Goal: Information Seeking & Learning: Find specific fact

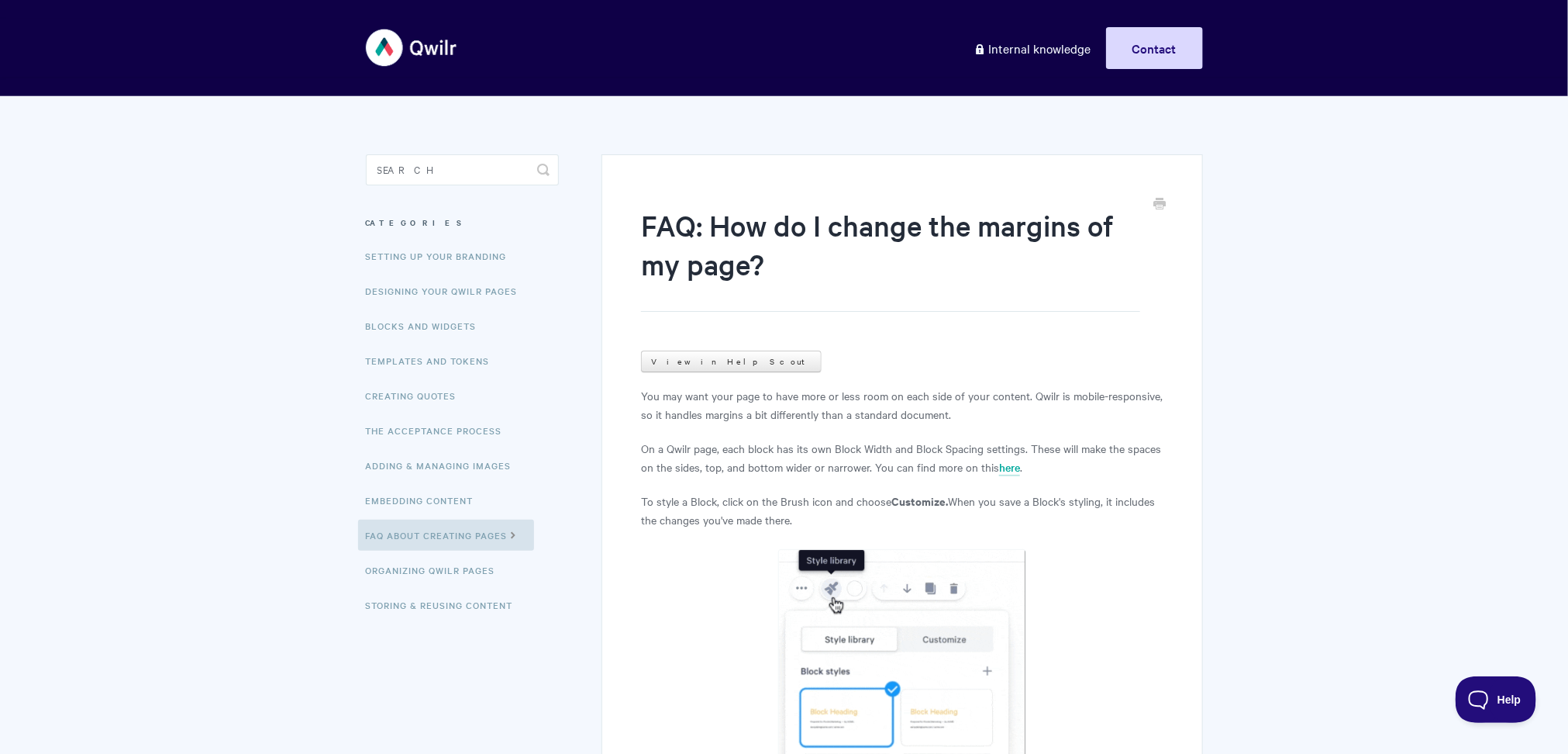
click at [513, 180] on input "Search" at bounding box center [462, 170] width 193 height 31
type input "subdomain"
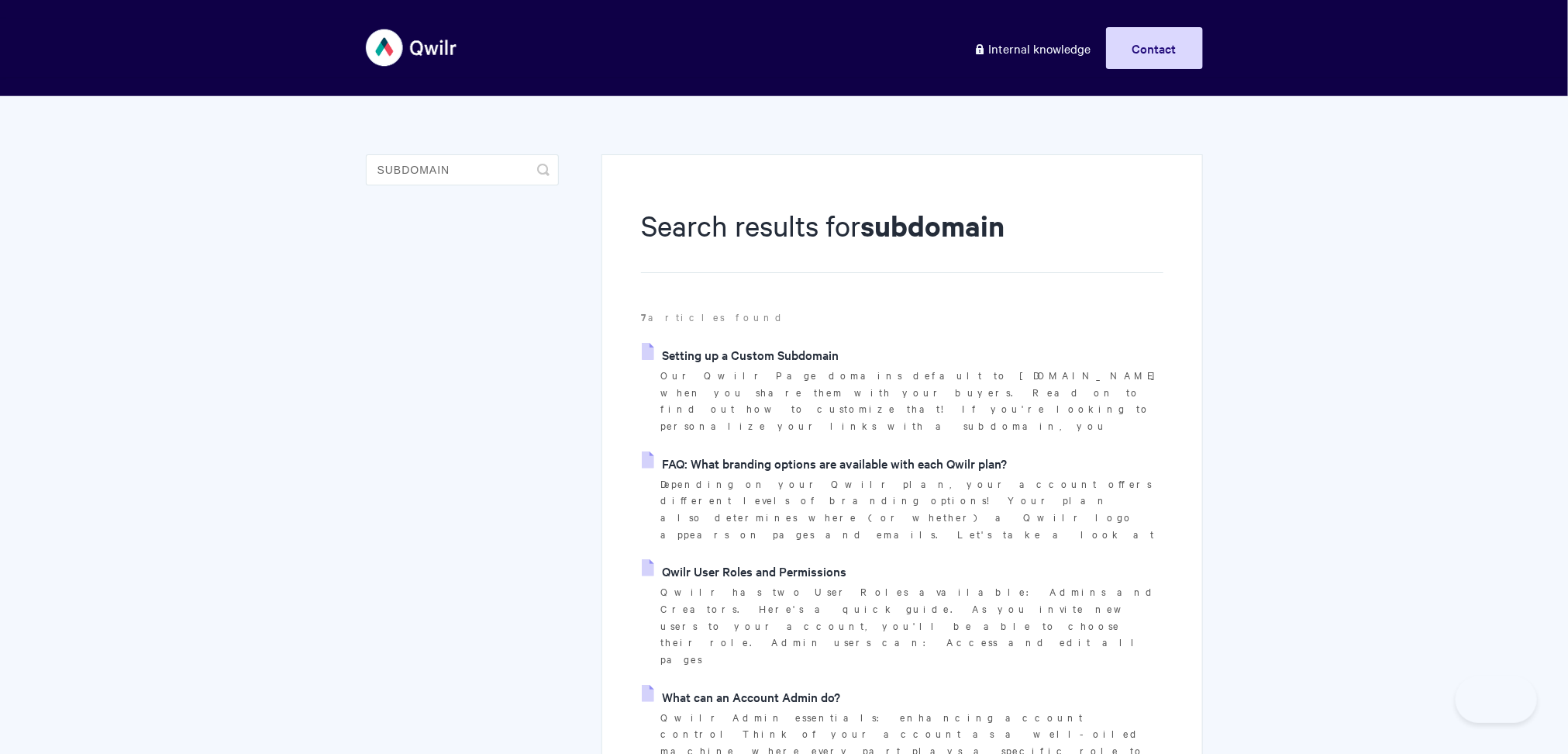
click at [765, 347] on link "Setting up a Custom Subdomain" at bounding box center [740, 354] width 197 height 23
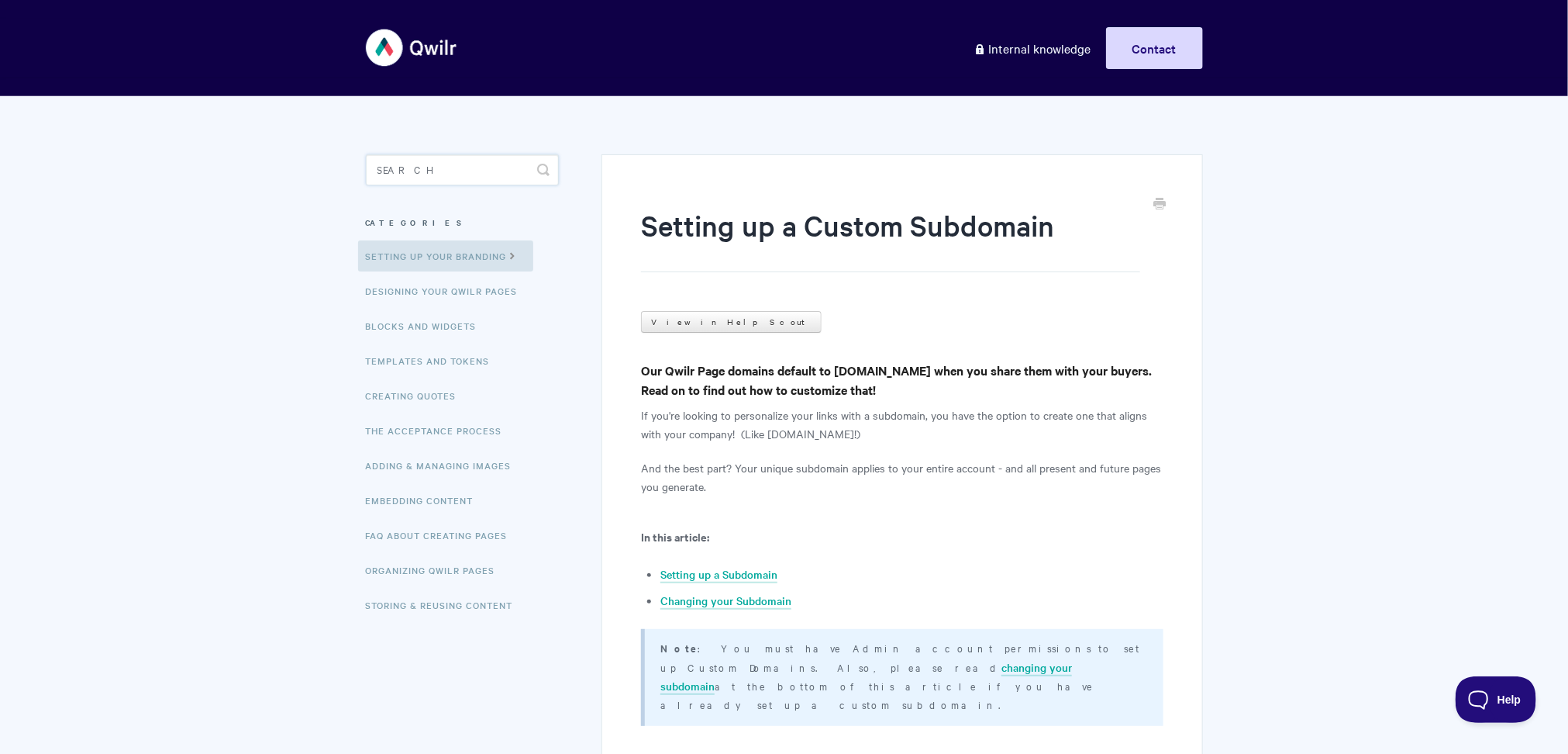
click at [382, 181] on input "Search" at bounding box center [462, 170] width 193 height 31
type input "qwilrpay"
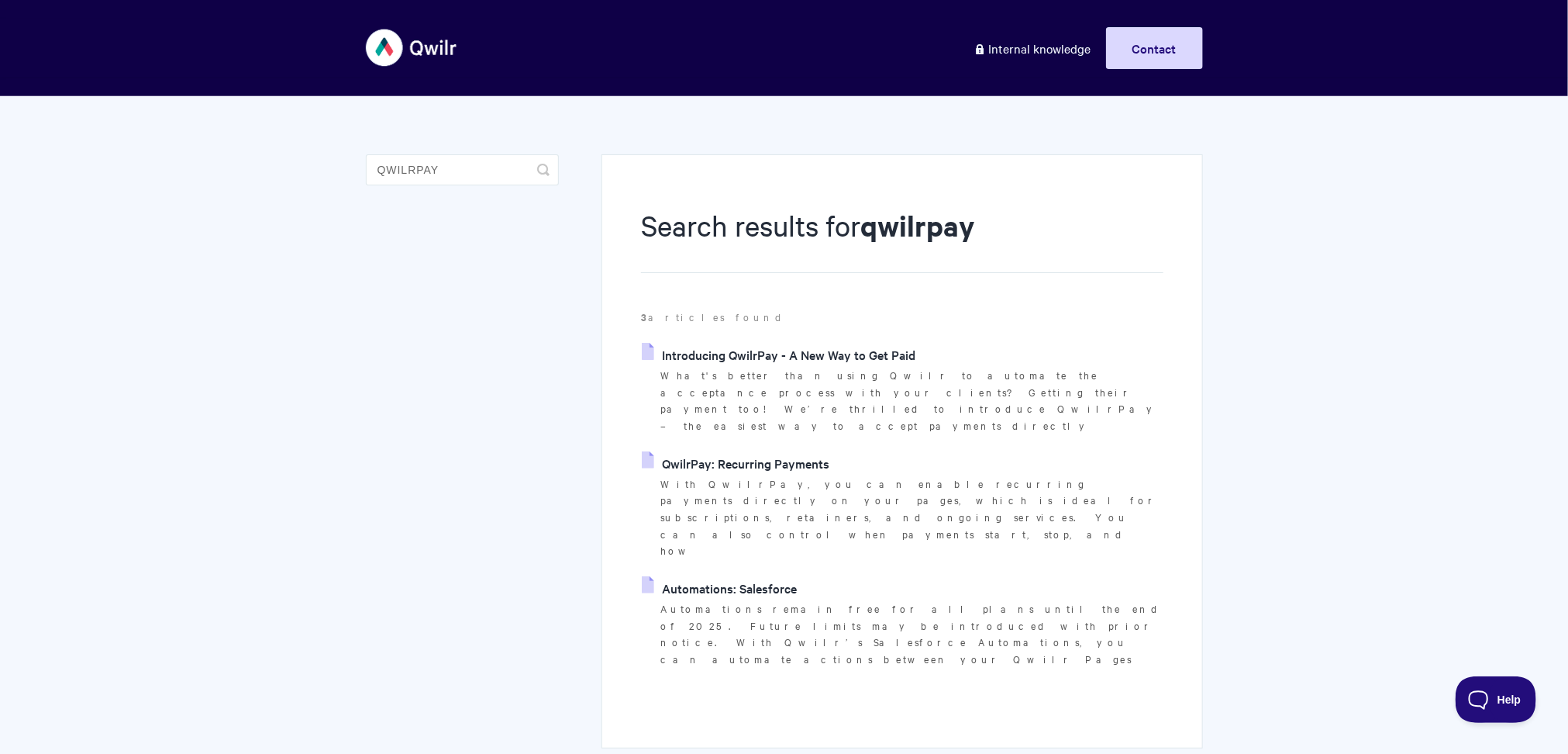
click at [758, 356] on link "Introducing QwilrPay - A New Way to Get Paid" at bounding box center [779, 354] width 274 height 23
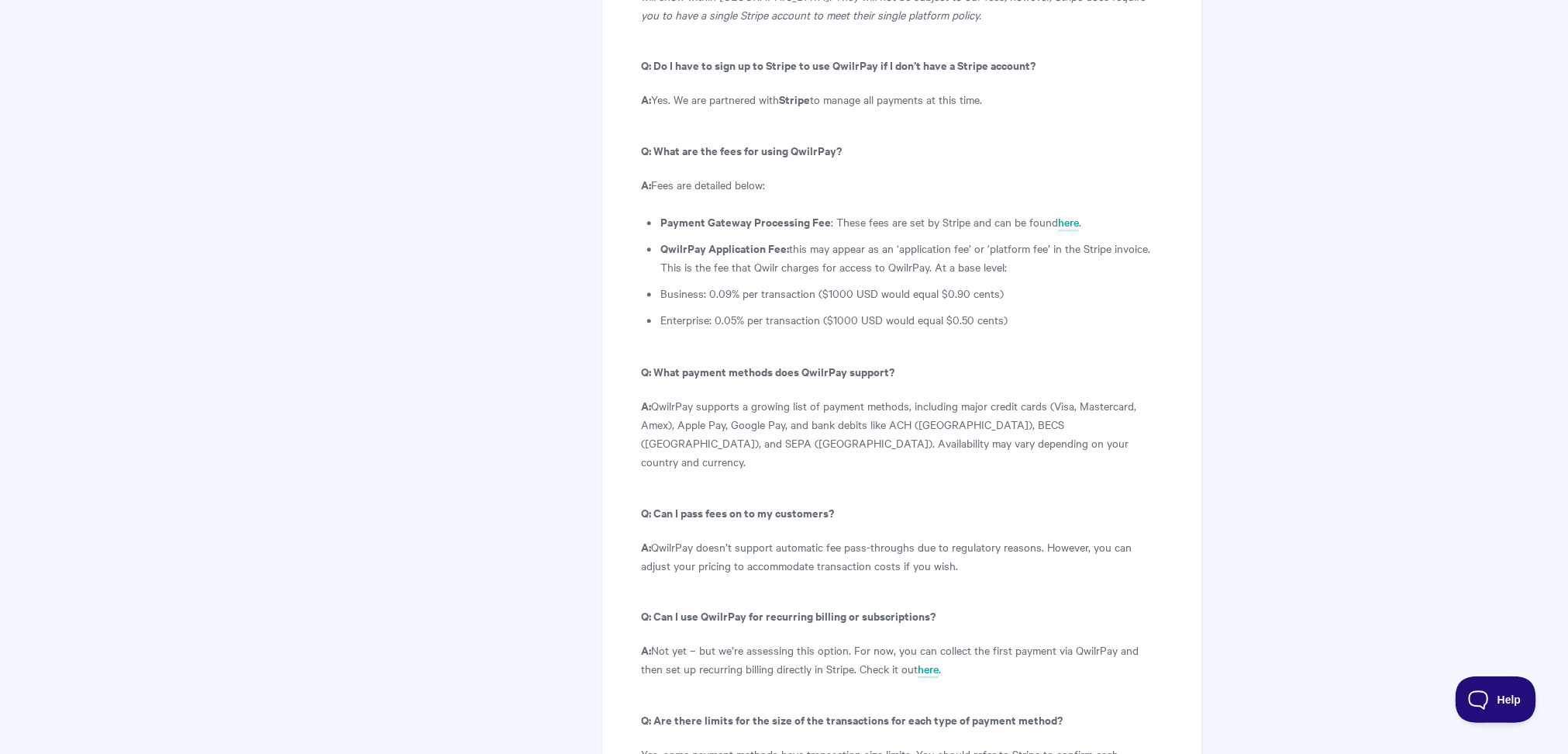
scroll to position [8569, 0]
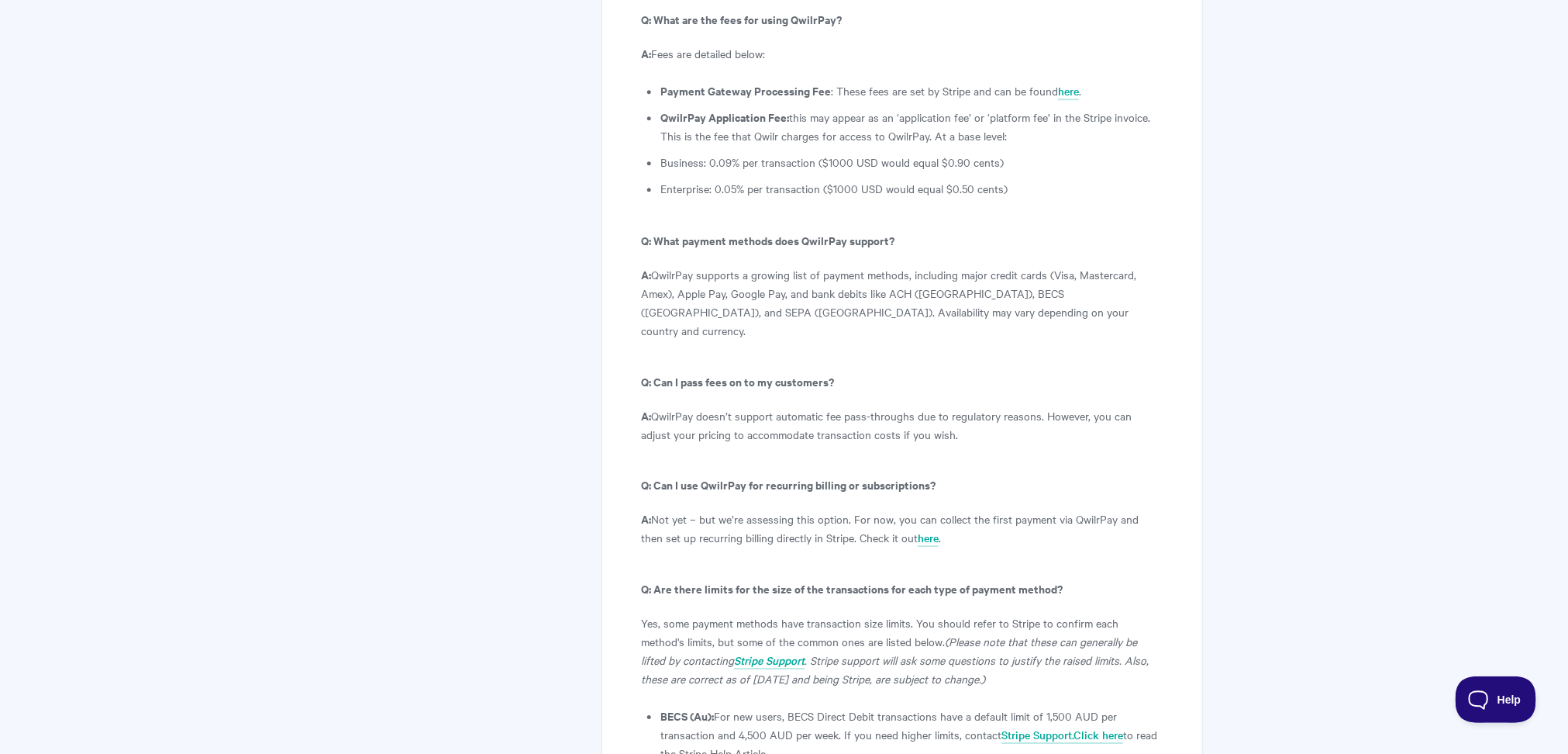
drag, startPoint x: 654, startPoint y: 202, endPoint x: 1003, endPoint y: 218, distance: 349.4
click at [1003, 406] on p "A: QwilrPay doesn’t support automatic fee pass-throughs due to regulatory reaso…" at bounding box center [902, 424] width 522 height 37
copy p "QwilrPay doesn’t support automatic fee pass-throughs due to regulatory reasons.…"
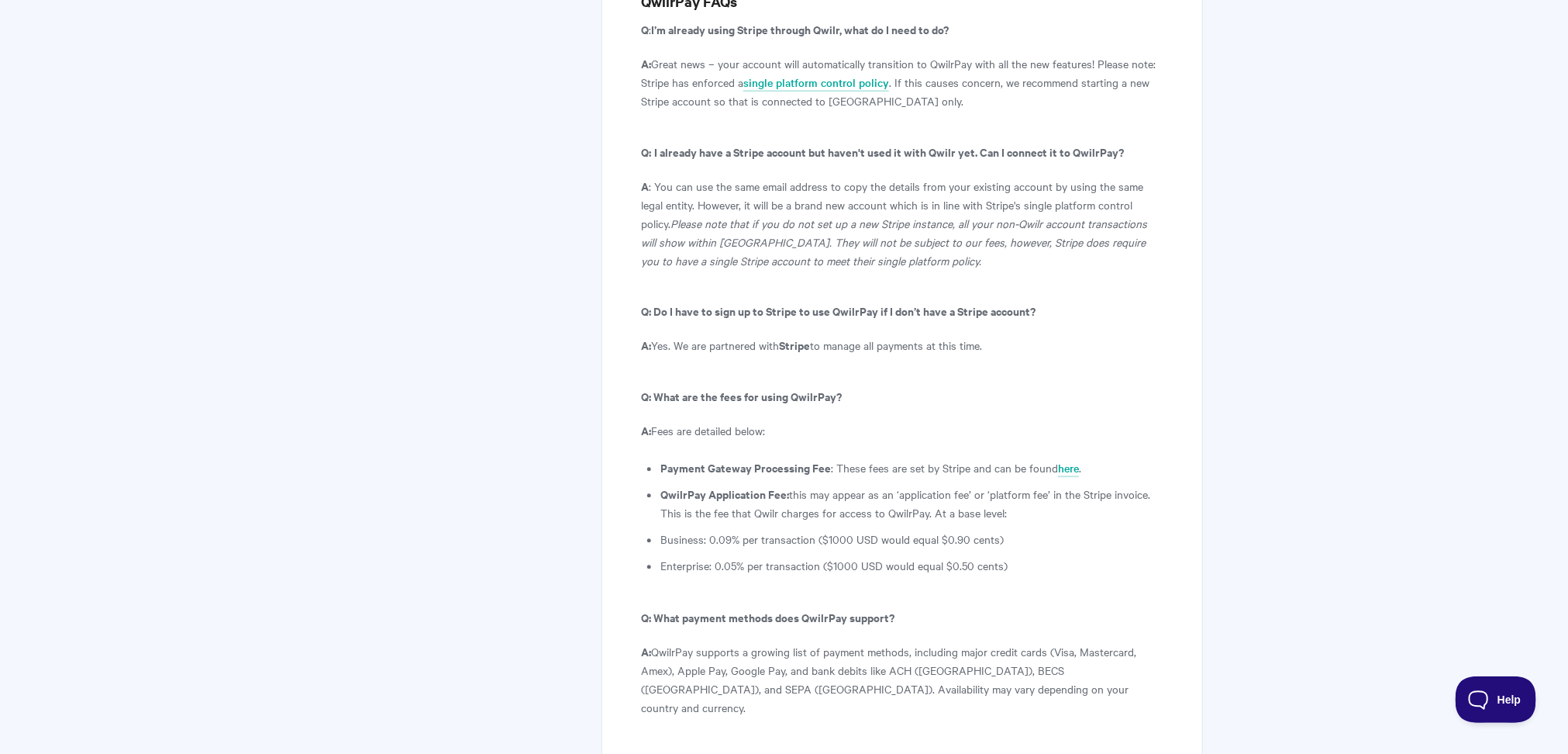
scroll to position [8147, 0]
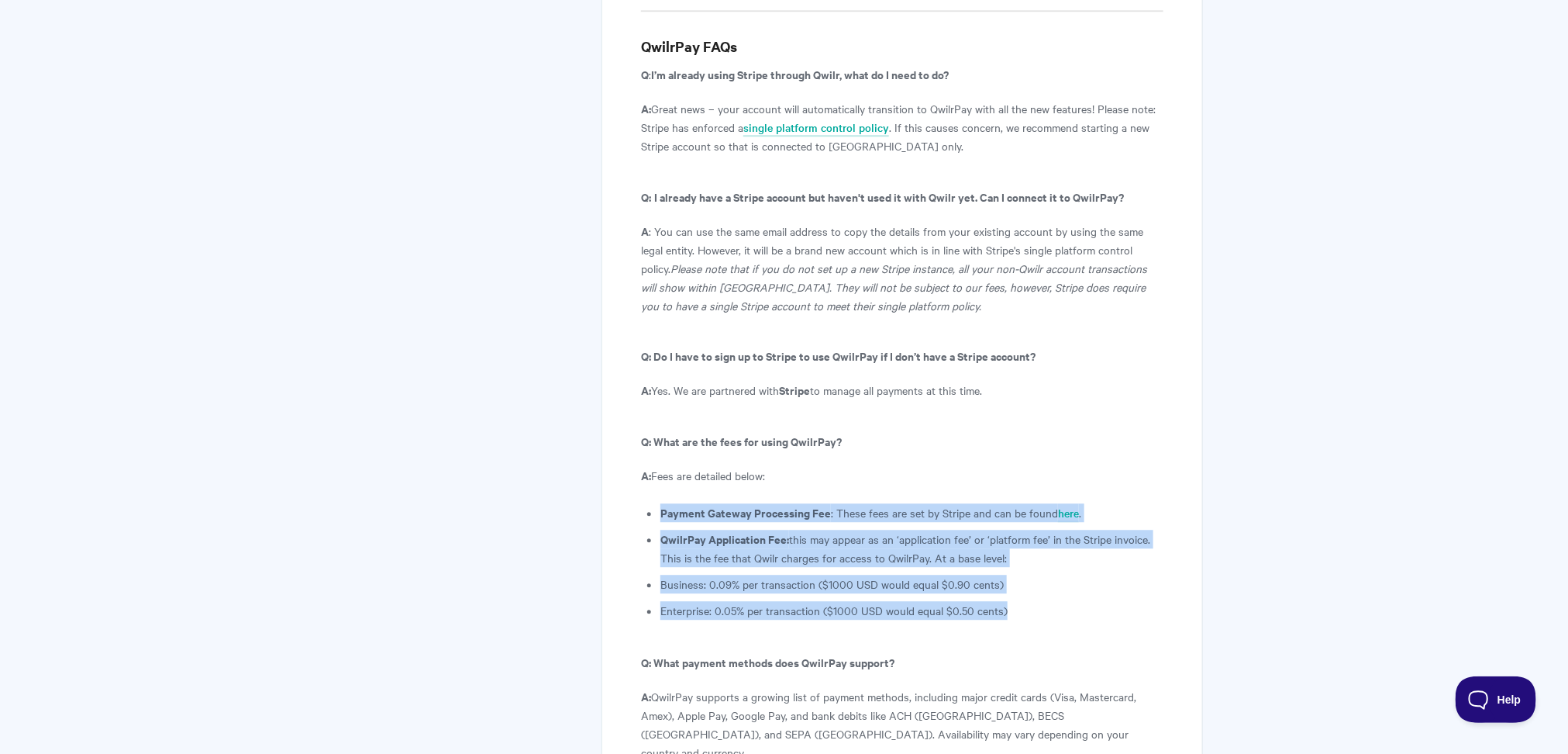
drag, startPoint x: 1026, startPoint y: 415, endPoint x: 641, endPoint y: 318, distance: 397.0
drag, startPoint x: 661, startPoint y: 248, endPoint x: 1025, endPoint y: 411, distance: 398.8
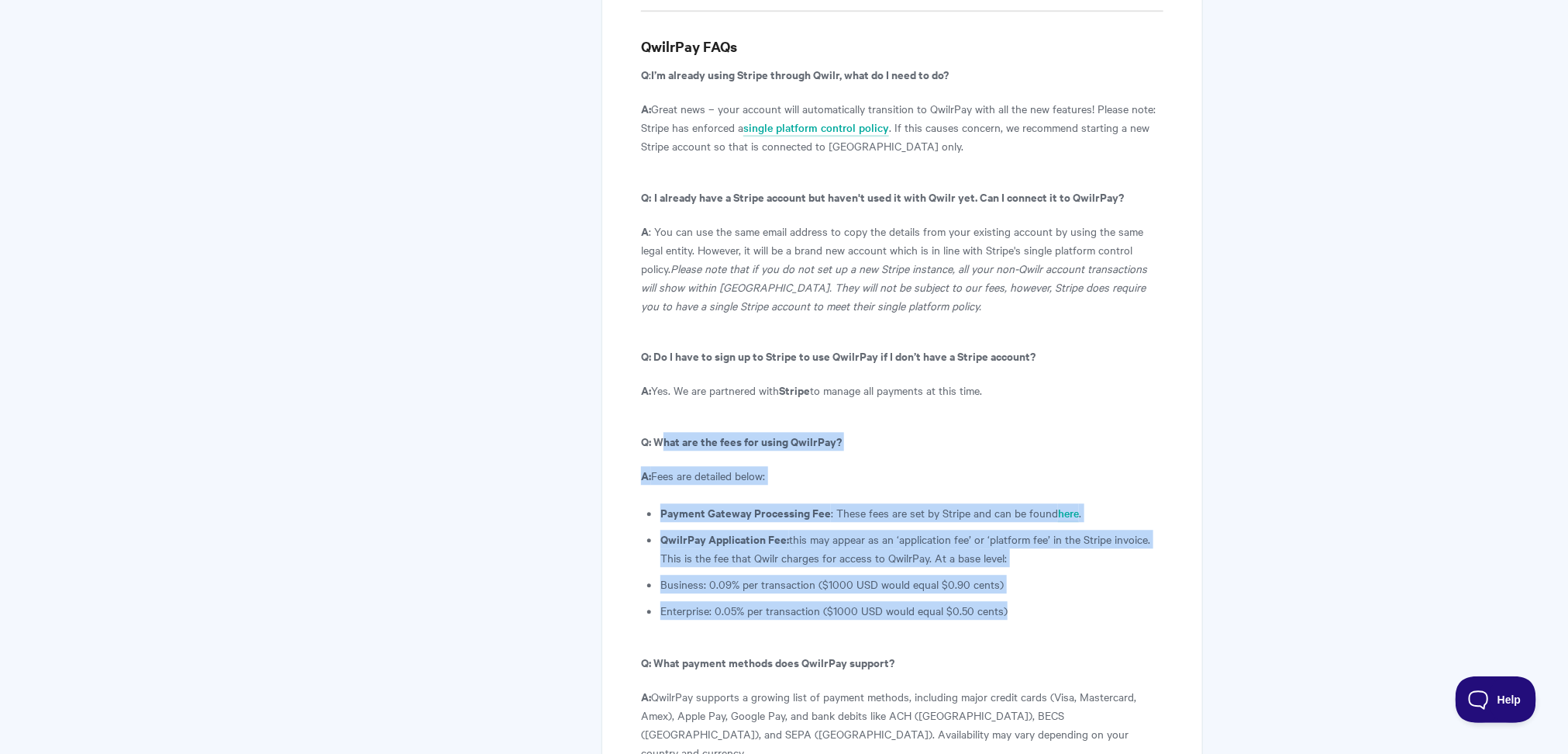
copy article "hat are the fees for using QwilrPay? A: Fees are detailed below: Payment Gatewa…"
drag, startPoint x: 655, startPoint y: 245, endPoint x: 1028, endPoint y: 410, distance: 407.9
copy article "What are the fees for using QwilrPay? A: Fees are detailed below: Payment Gatew…"
